Goal: Task Accomplishment & Management: Use online tool/utility

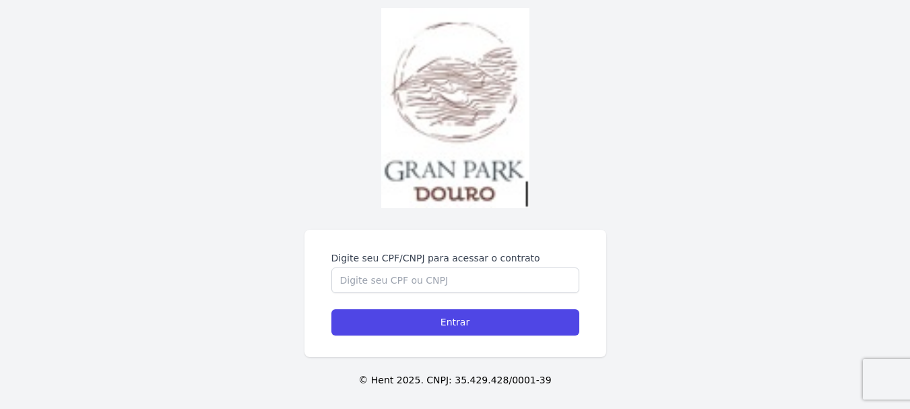
scroll to position [35, 0]
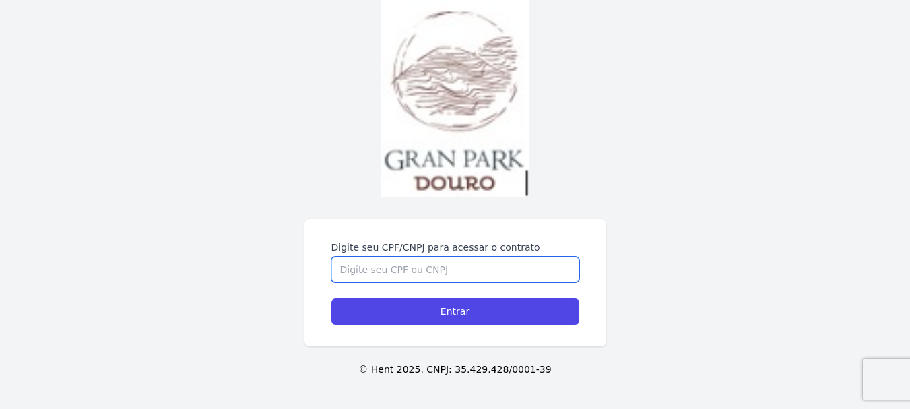
click at [410, 261] on input "Digite seu CPF/CNPJ para acessar o contrato" at bounding box center [455, 270] width 248 height 26
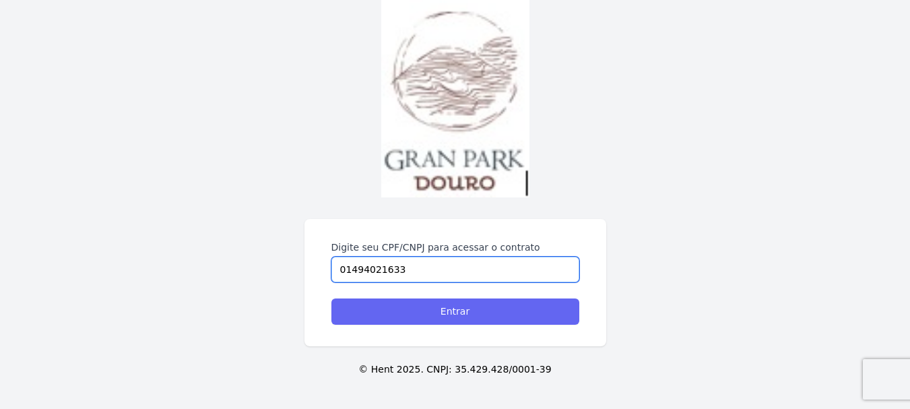
type input "01494021633"
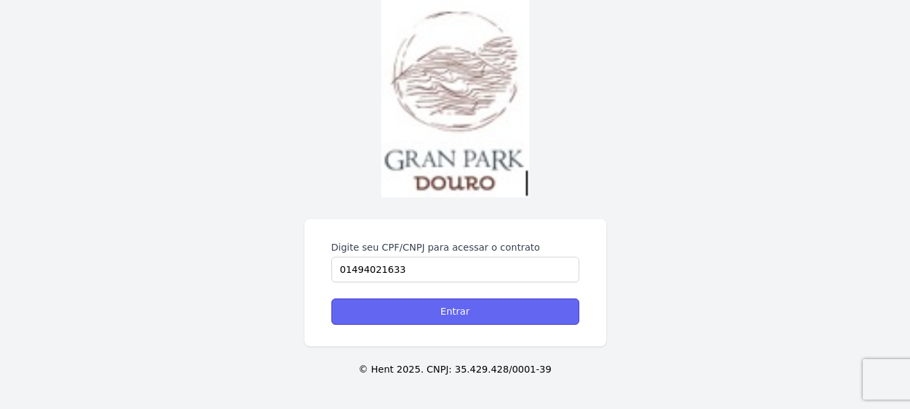
click at [418, 322] on input "Entrar" at bounding box center [455, 311] width 248 height 26
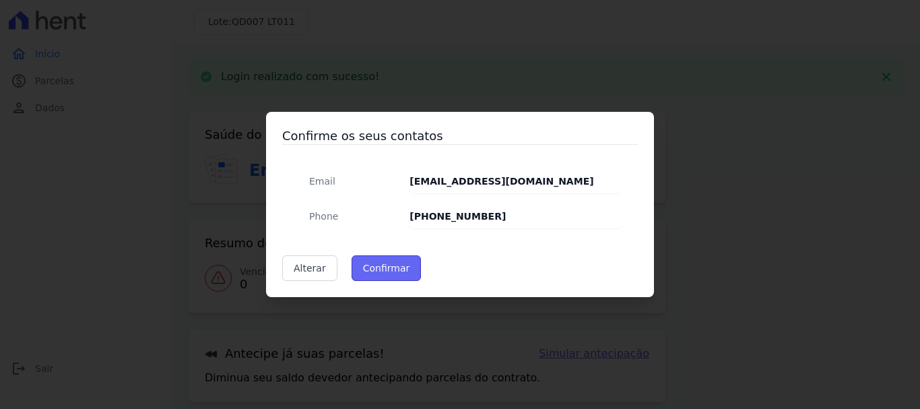
click at [401, 269] on button "Confirmar" at bounding box center [387, 268] width 70 height 26
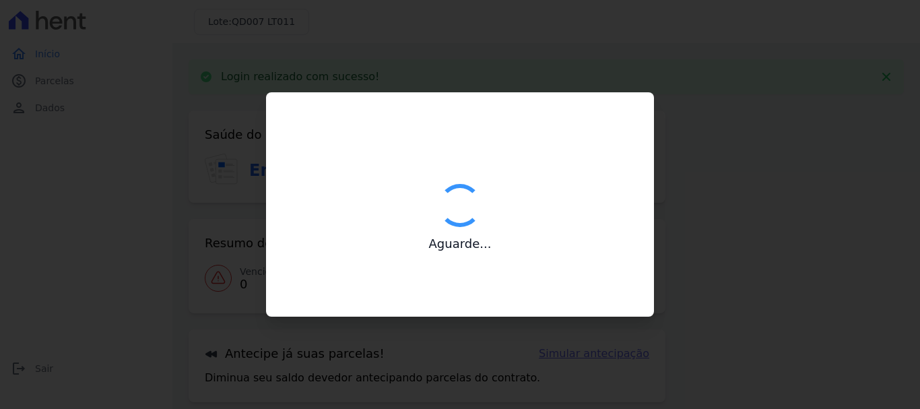
type input "Contatos confirmados com sucesso."
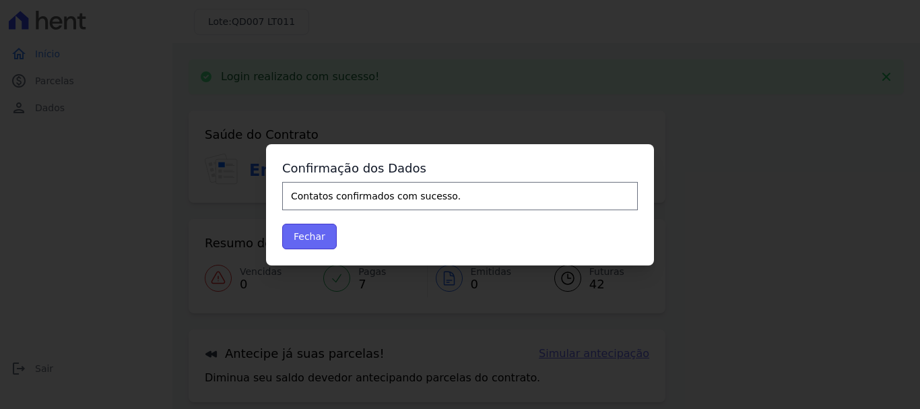
click at [305, 238] on button "Fechar" at bounding box center [309, 237] width 55 height 26
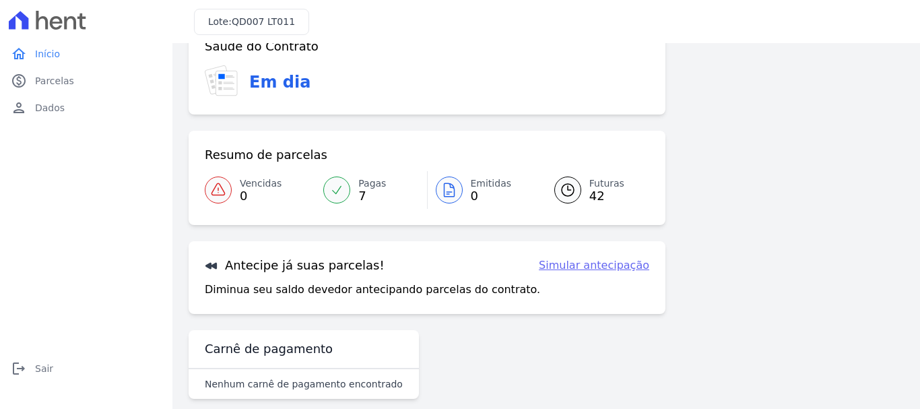
scroll to position [54, 0]
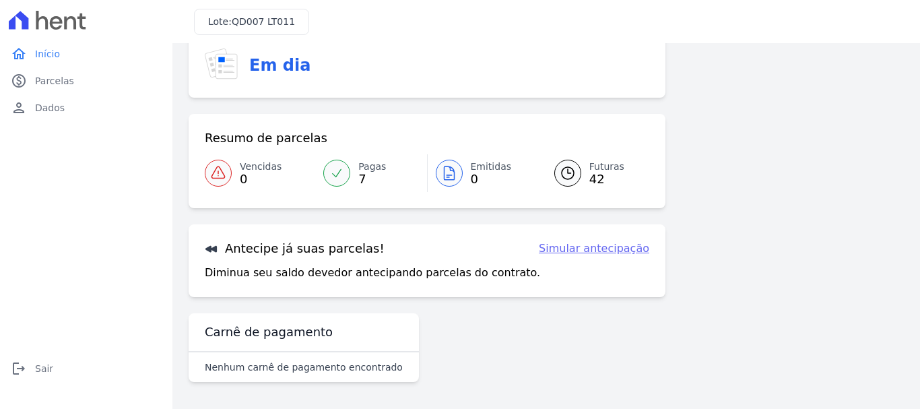
click at [597, 248] on link "Simular antecipação" at bounding box center [594, 248] width 110 height 16
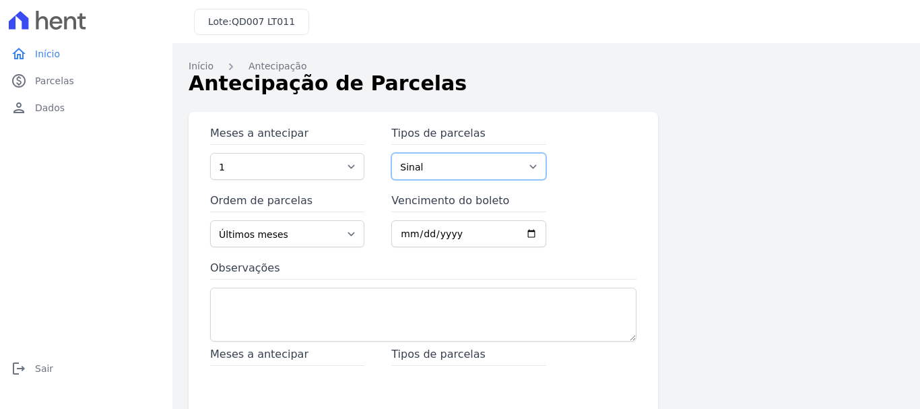
click at [525, 164] on select "Sinal Parcela Normal" at bounding box center [468, 166] width 154 height 27
select select "standard"
click at [391, 153] on select "Sinal Parcela Normal" at bounding box center [468, 166] width 154 height 27
click at [353, 232] on select "Últimos meses Primeiros meses" at bounding box center [287, 233] width 154 height 27
click at [210, 220] on select "Últimos meses Primeiros meses" at bounding box center [287, 233] width 154 height 27
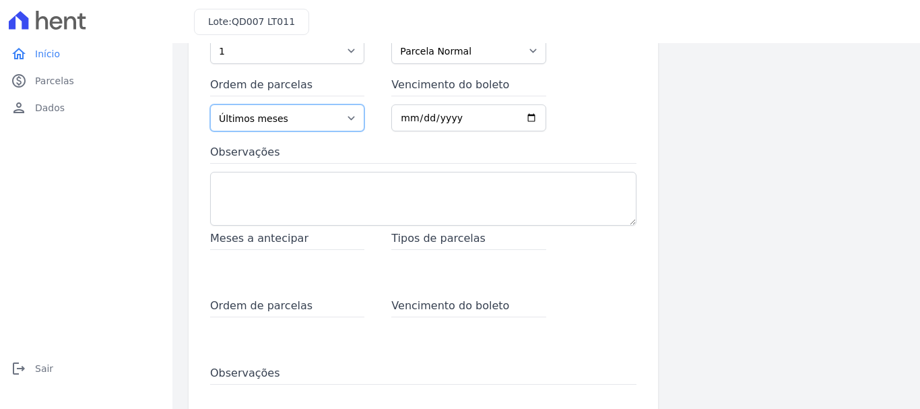
scroll to position [232, 0]
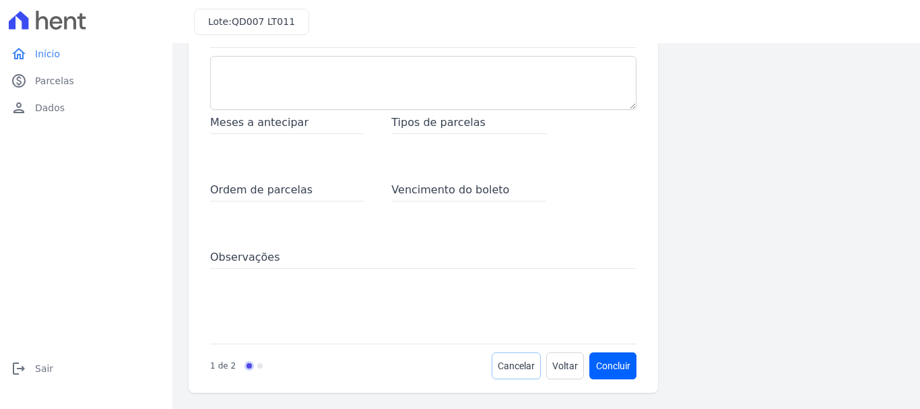
click at [513, 361] on span "Cancelar" at bounding box center [516, 365] width 37 height 13
